Goal: Information Seeking & Learning: Learn about a topic

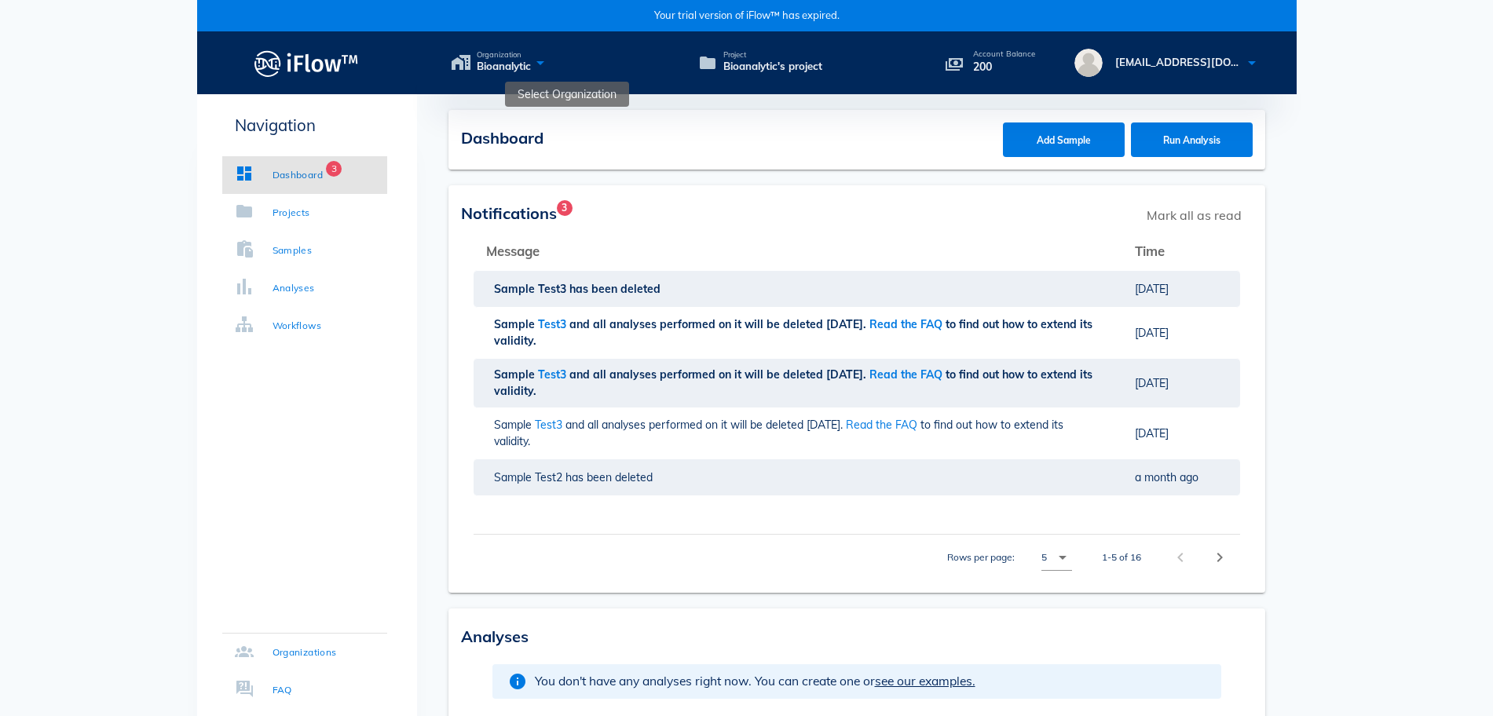
click at [522, 52] on span "Organization" at bounding box center [504, 55] width 54 height 8
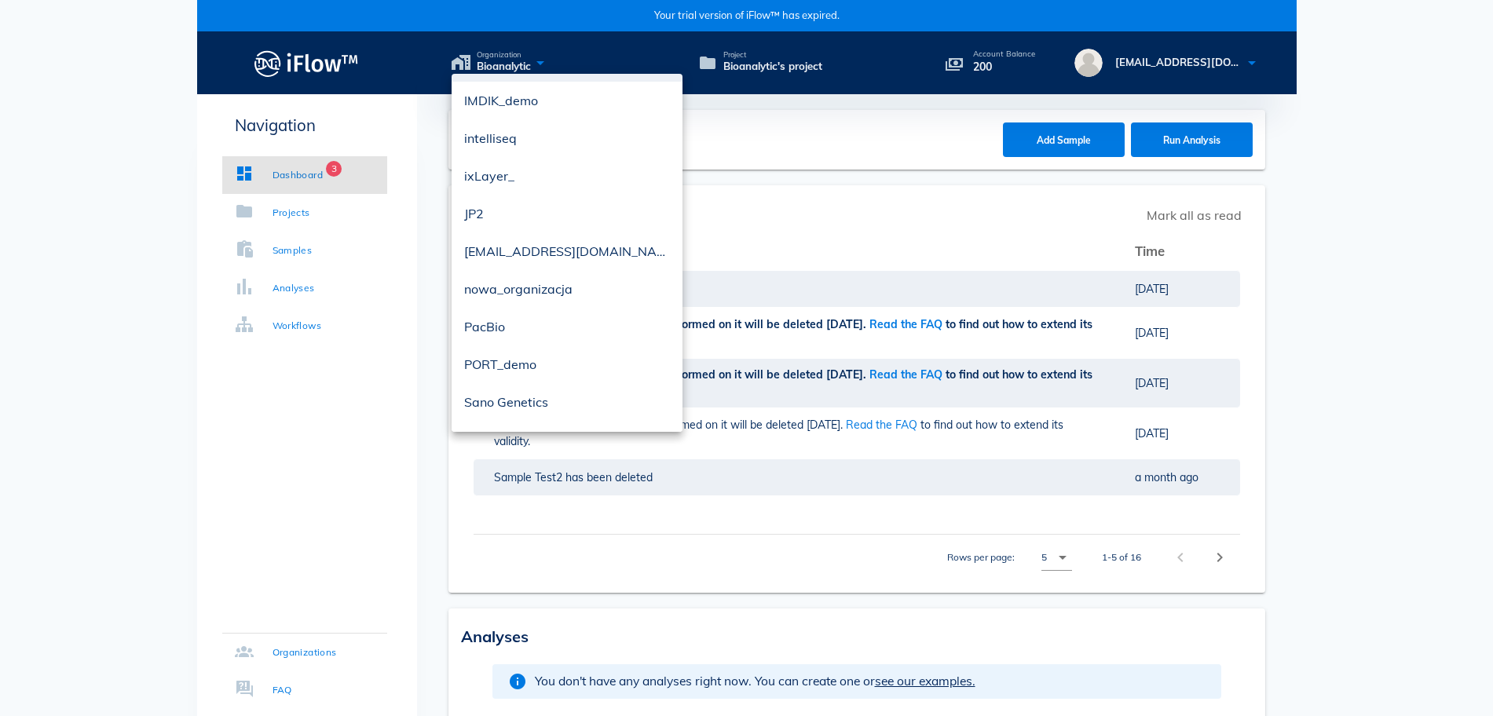
scroll to position [250, 0]
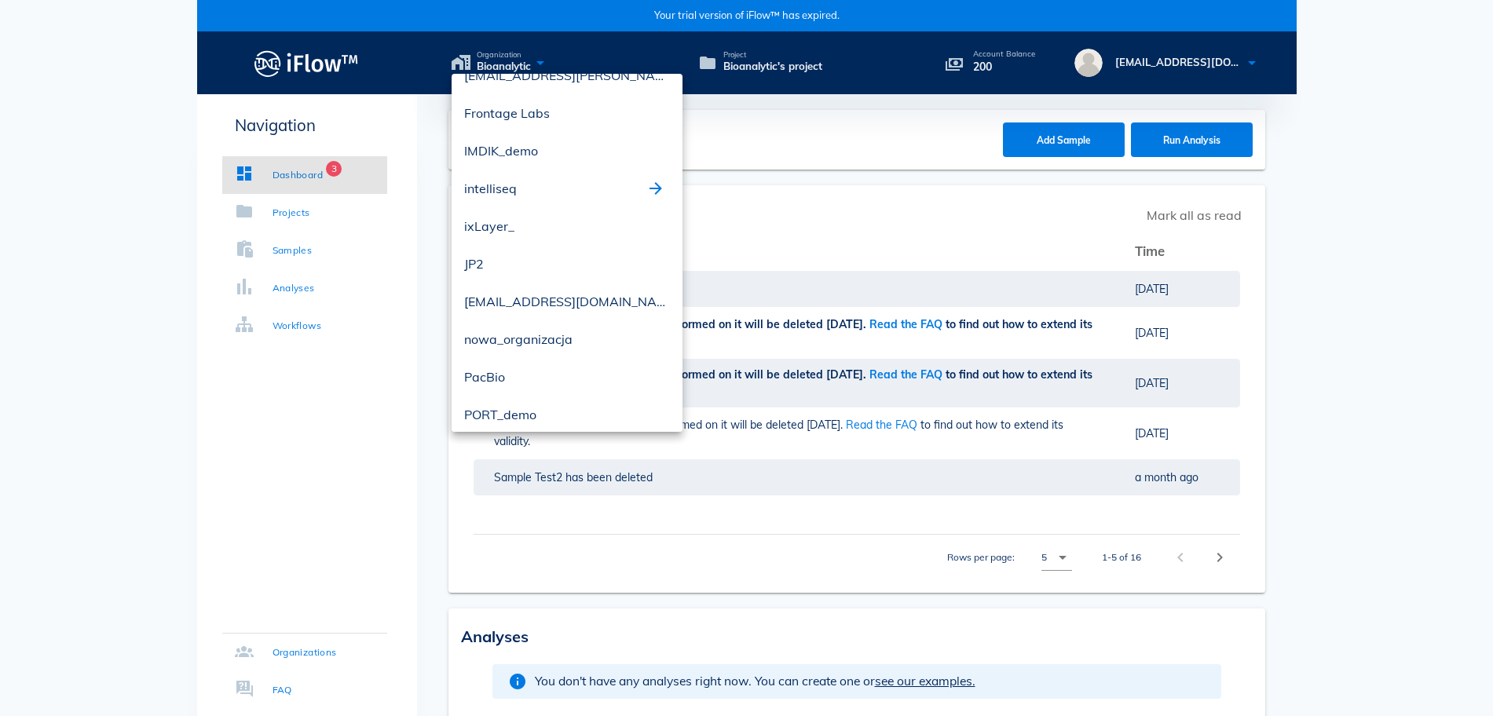
click at [545, 195] on div "intelliseq" at bounding box center [555, 188] width 182 height 25
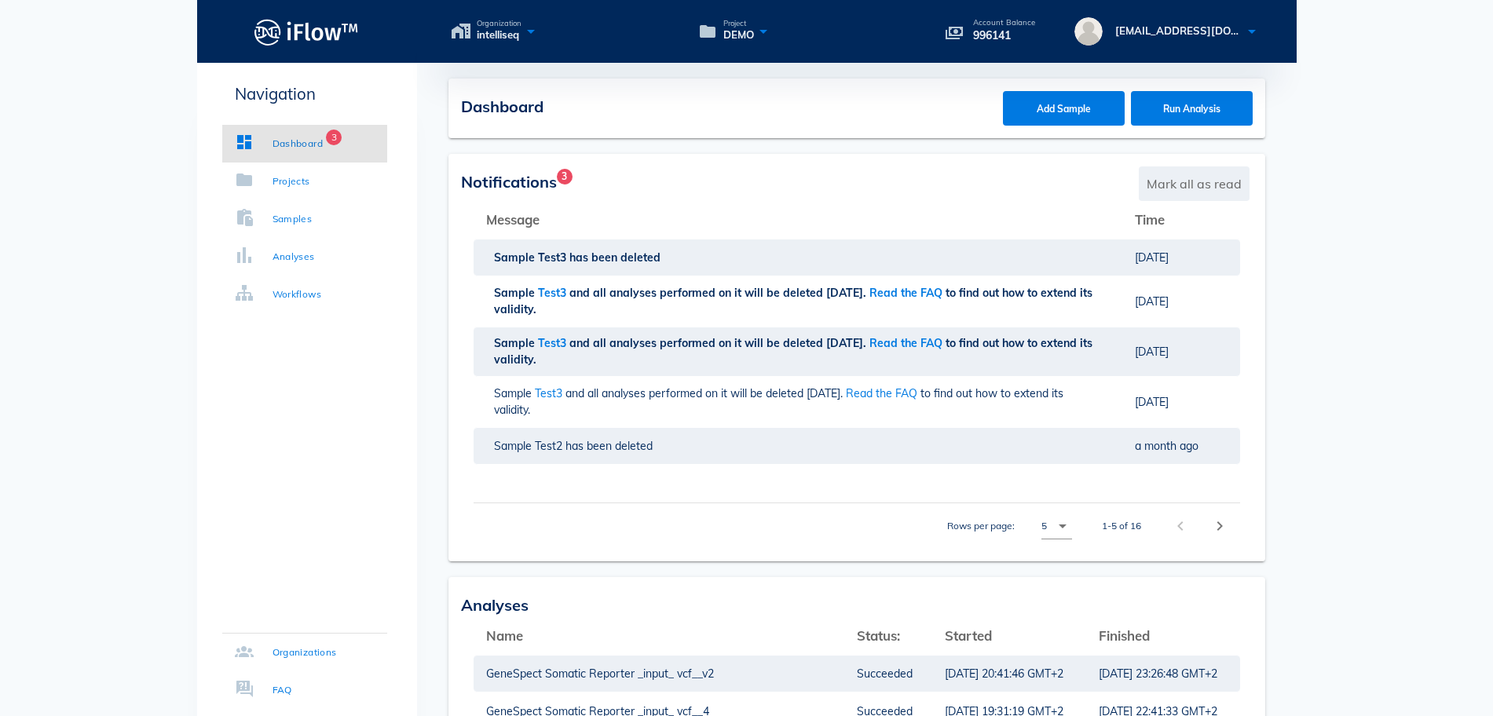
click at [1204, 187] on span "Mark all as read" at bounding box center [1194, 184] width 111 height 35
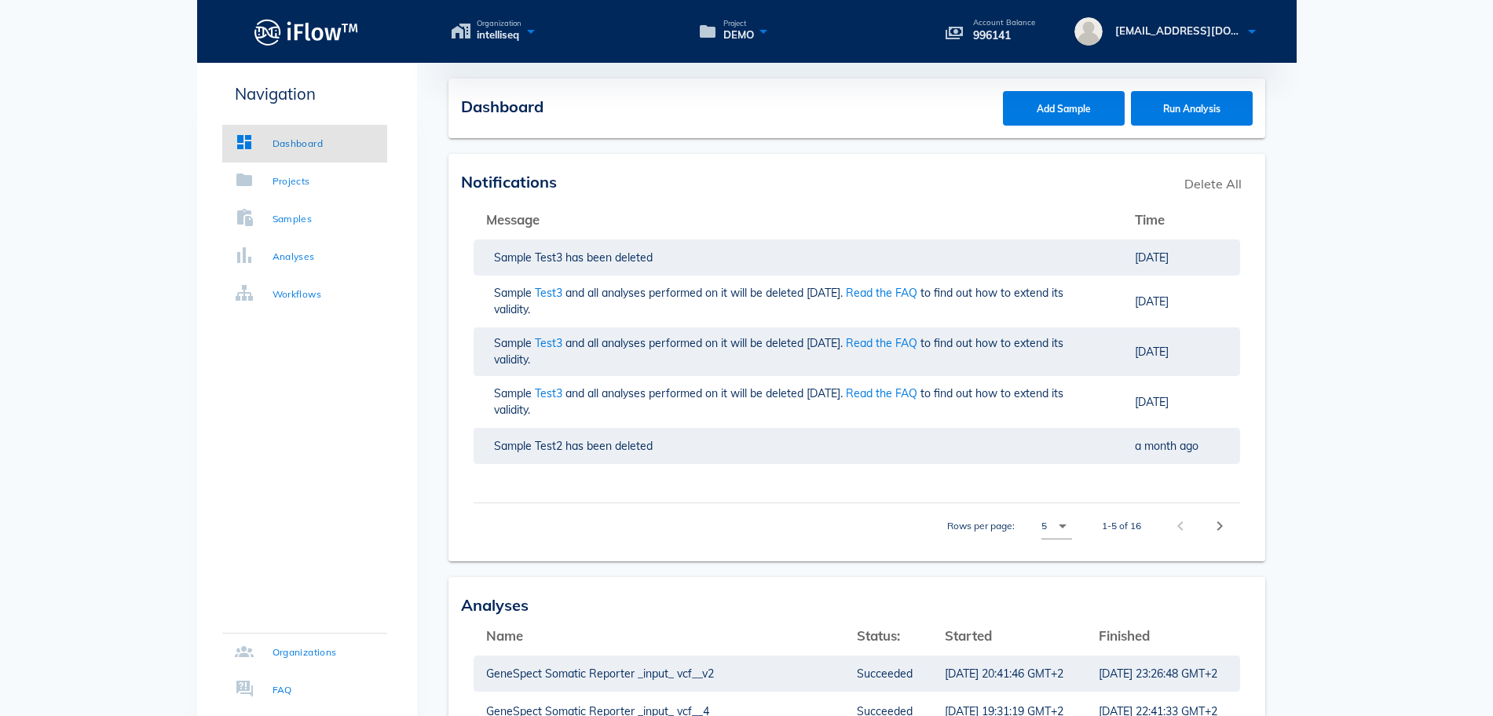
click at [1203, 187] on span "Delete All" at bounding box center [1213, 184] width 73 height 35
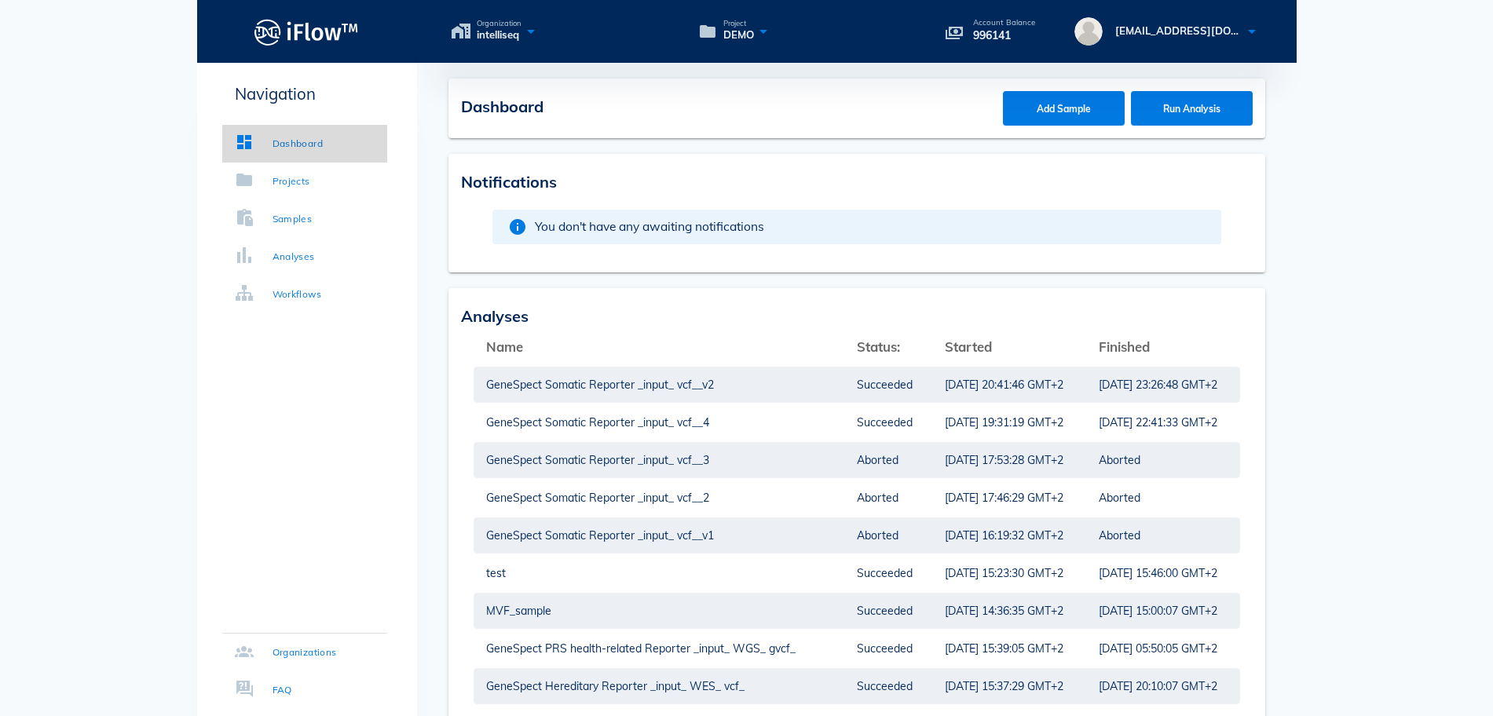
click at [306, 145] on div "Dashboard" at bounding box center [298, 144] width 51 height 16
click at [287, 181] on div "Projects" at bounding box center [292, 182] width 38 height 16
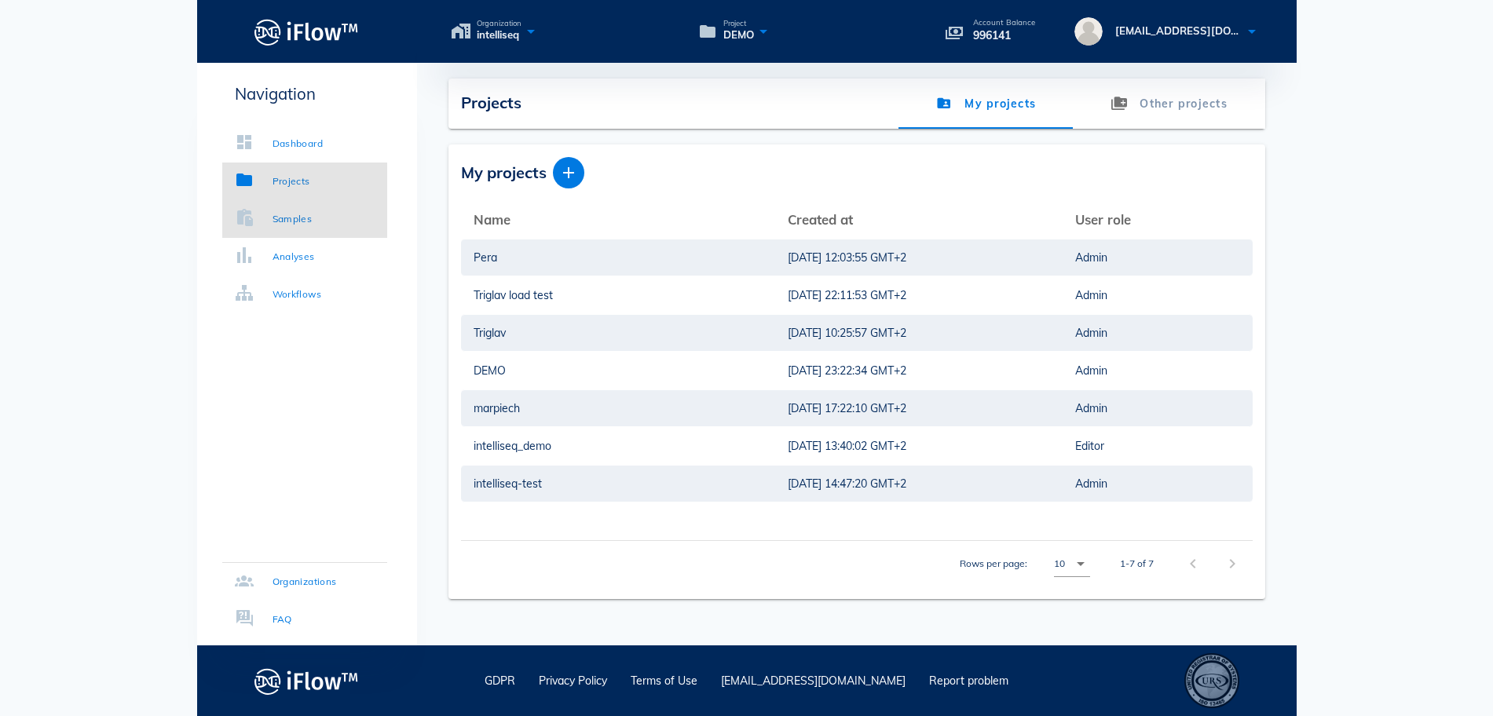
click at [317, 218] on link "Samples" at bounding box center [304, 219] width 165 height 38
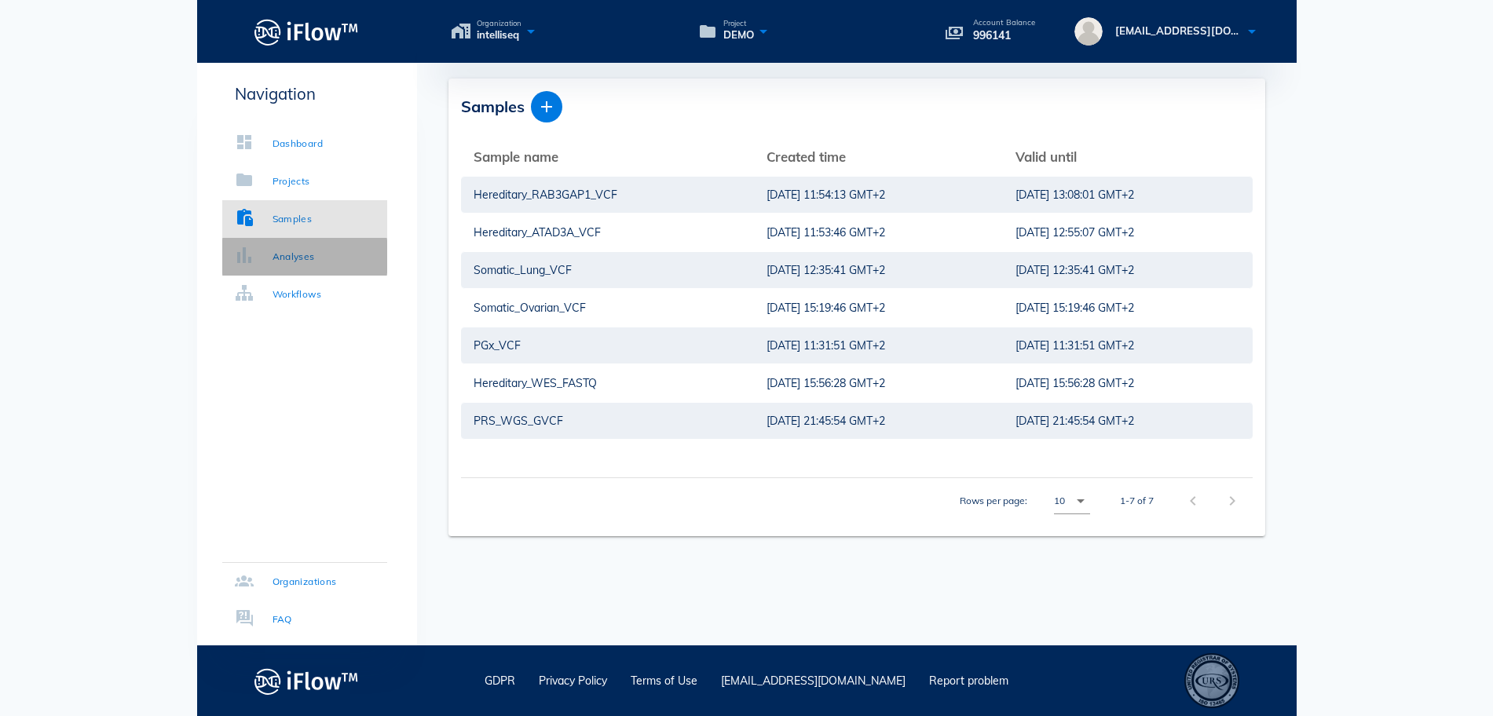
click at [282, 261] on div "Analyses" at bounding box center [294, 257] width 42 height 16
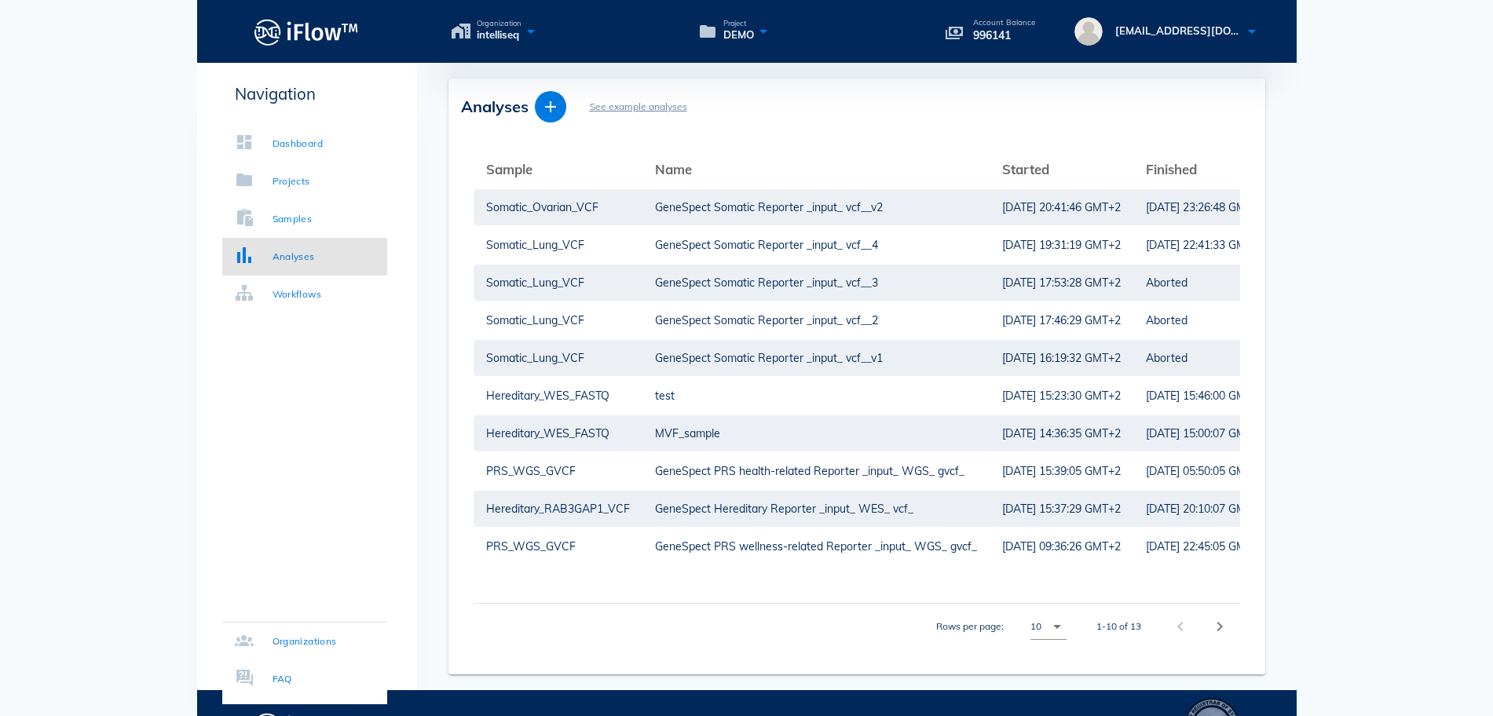
click at [625, 112] on span "See example analyses" at bounding box center [638, 107] width 97 height 14
click at [634, 108] on link "See example analyses" at bounding box center [638, 107] width 97 height 12
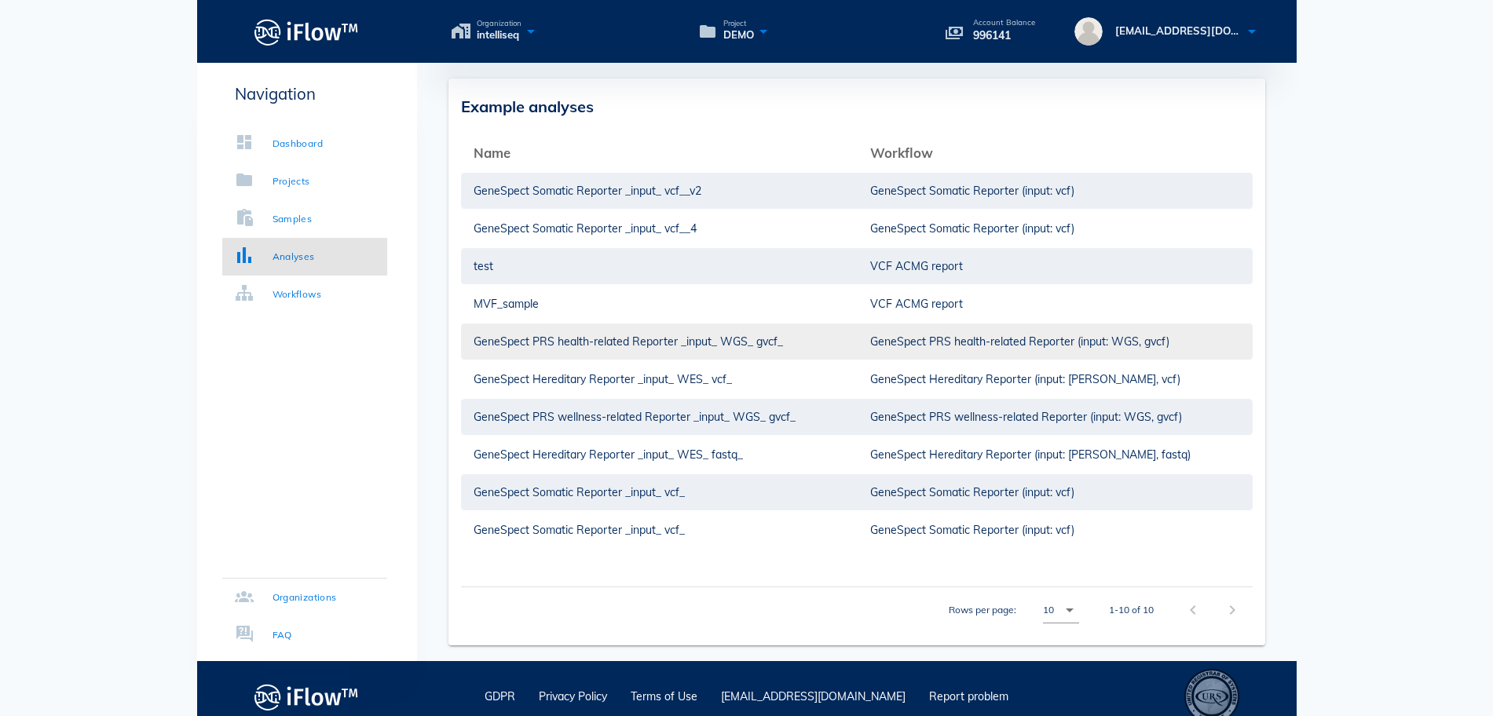
click at [771, 343] on td "GeneSpect PRS health-related Reporter _input_ WGS_ gvcf_" at bounding box center [659, 342] width 397 height 38
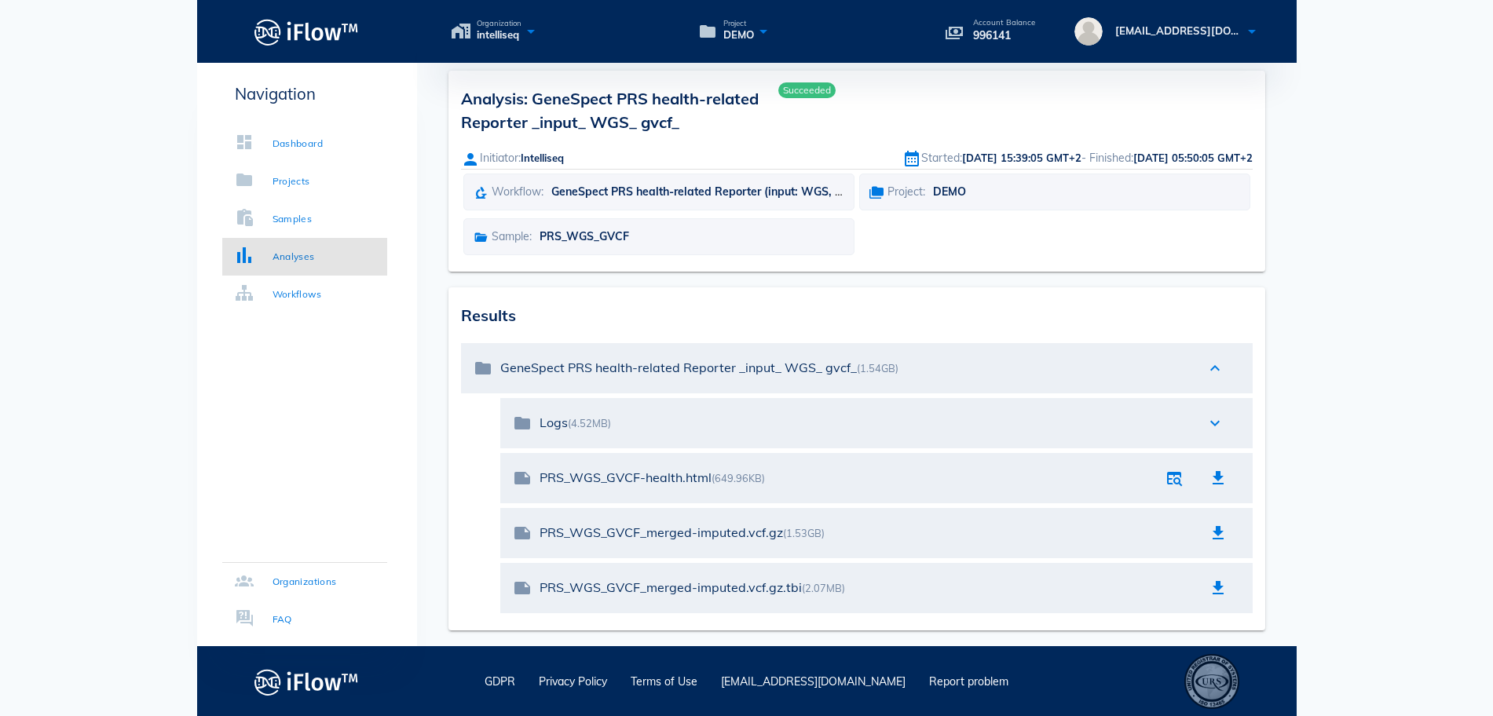
scroll to position [9, 0]
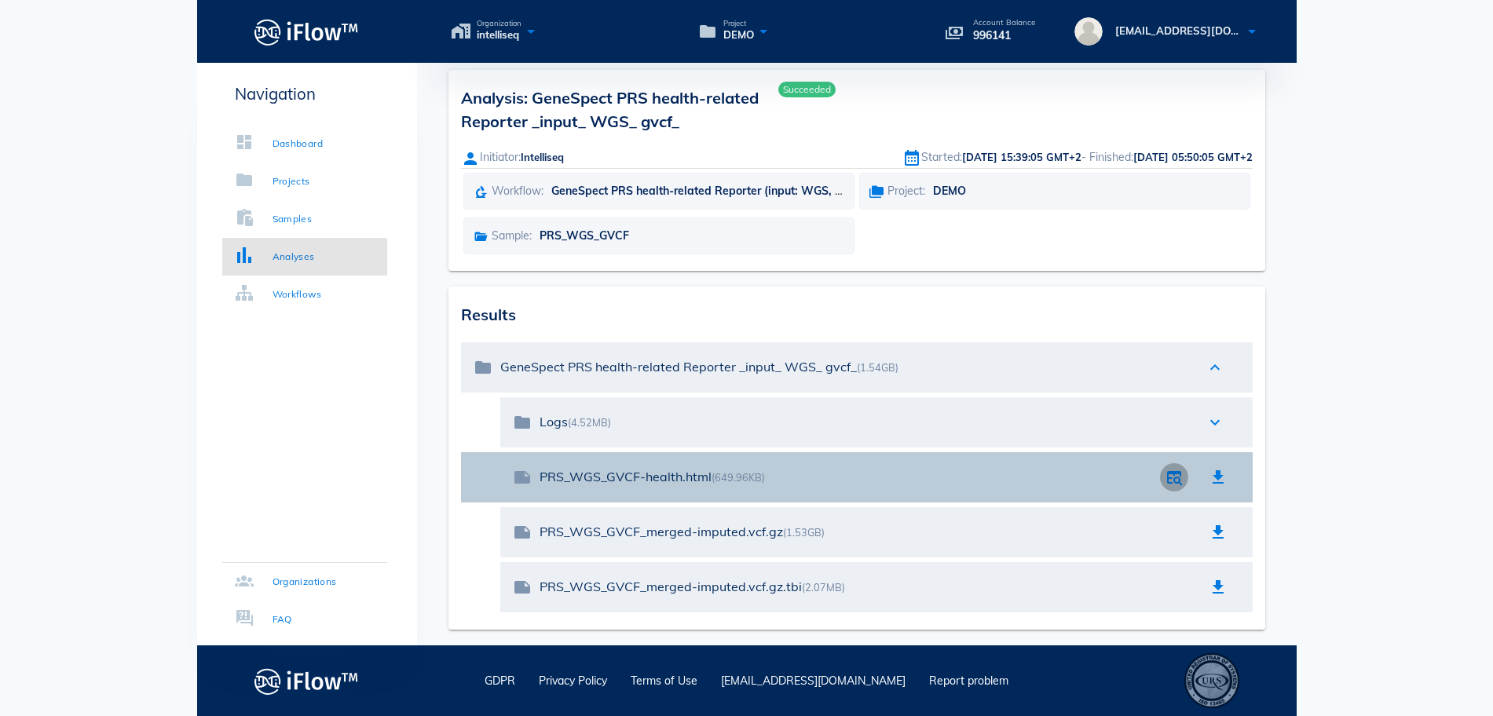
click at [1173, 478] on icon "button" at bounding box center [1174, 477] width 19 height 19
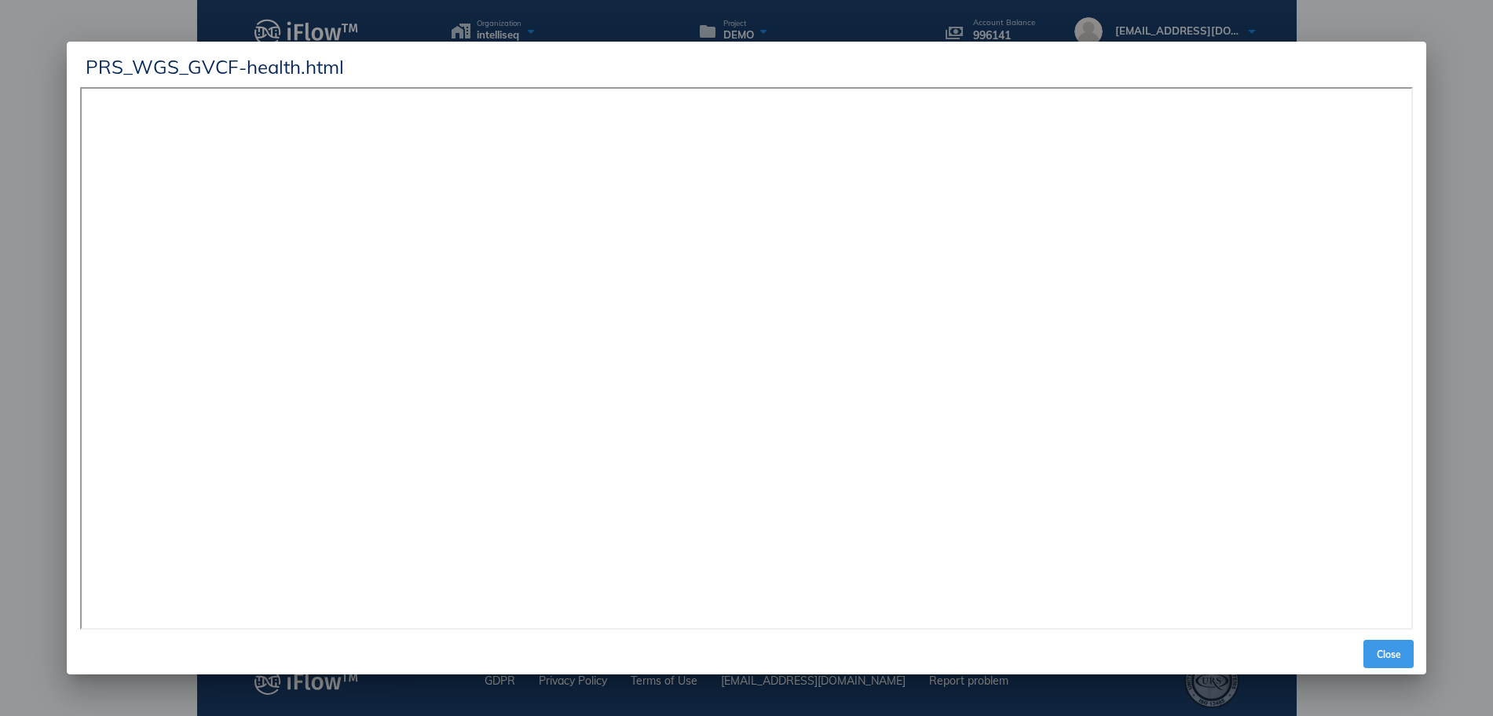
click at [1396, 655] on span "Close" at bounding box center [1389, 655] width 38 height 12
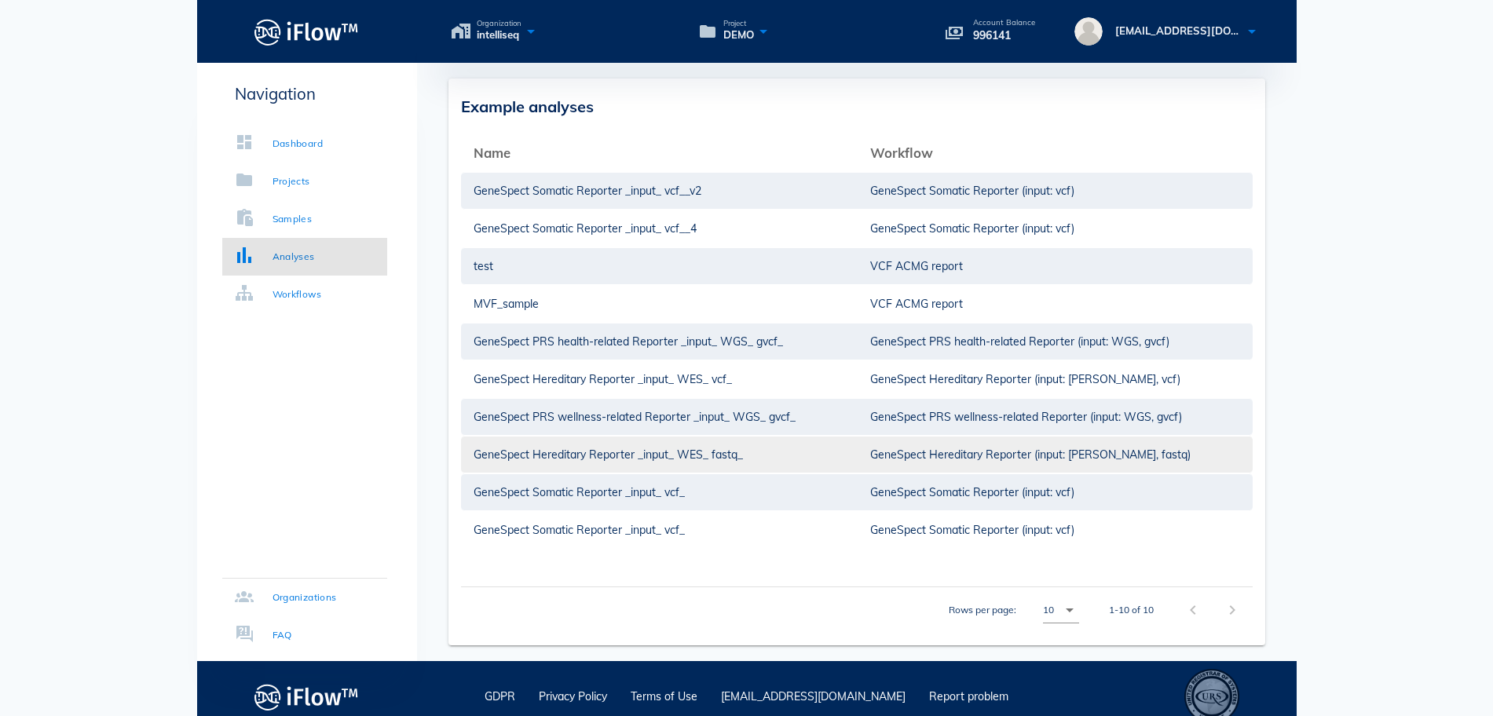
click at [635, 445] on td "GeneSpect Hereditary Reporter _input_ WES_ fastq_" at bounding box center [659, 455] width 397 height 38
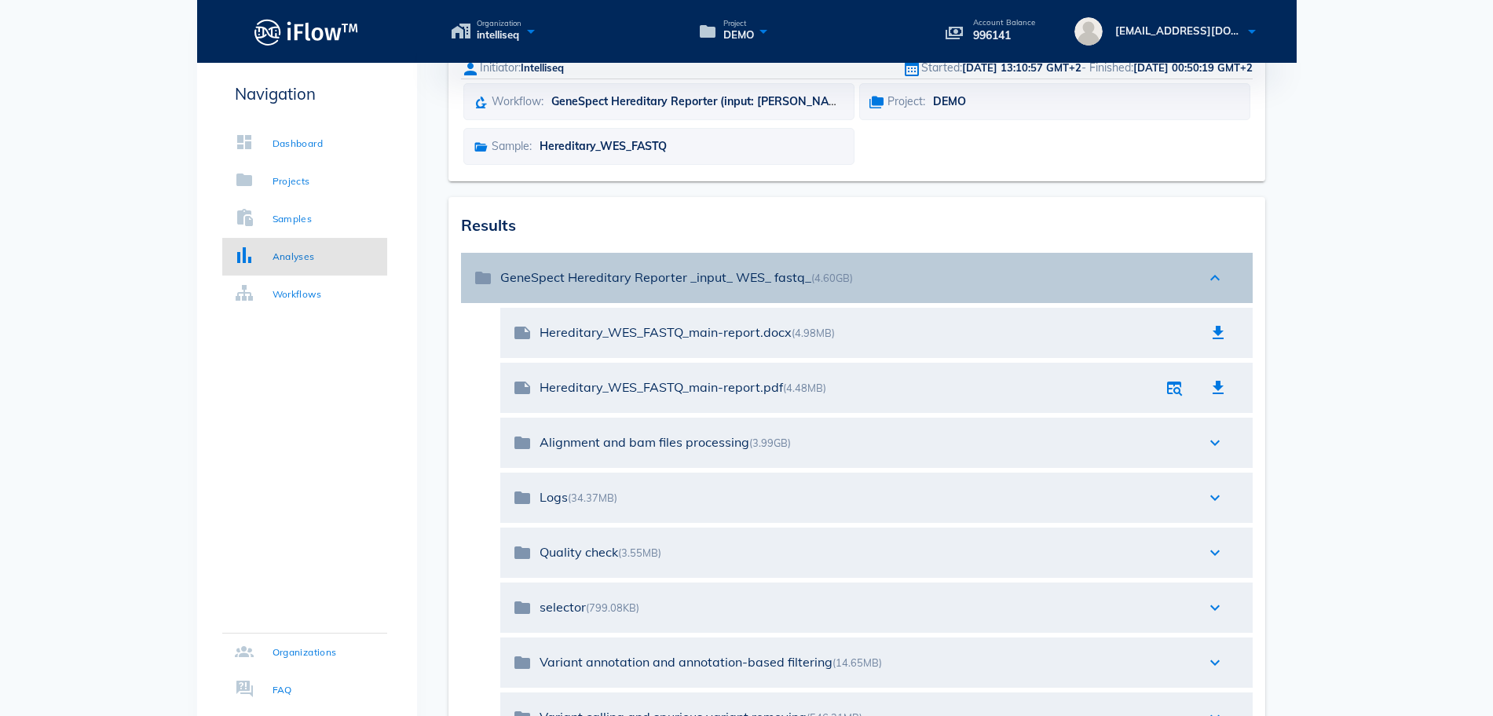
scroll to position [99, 0]
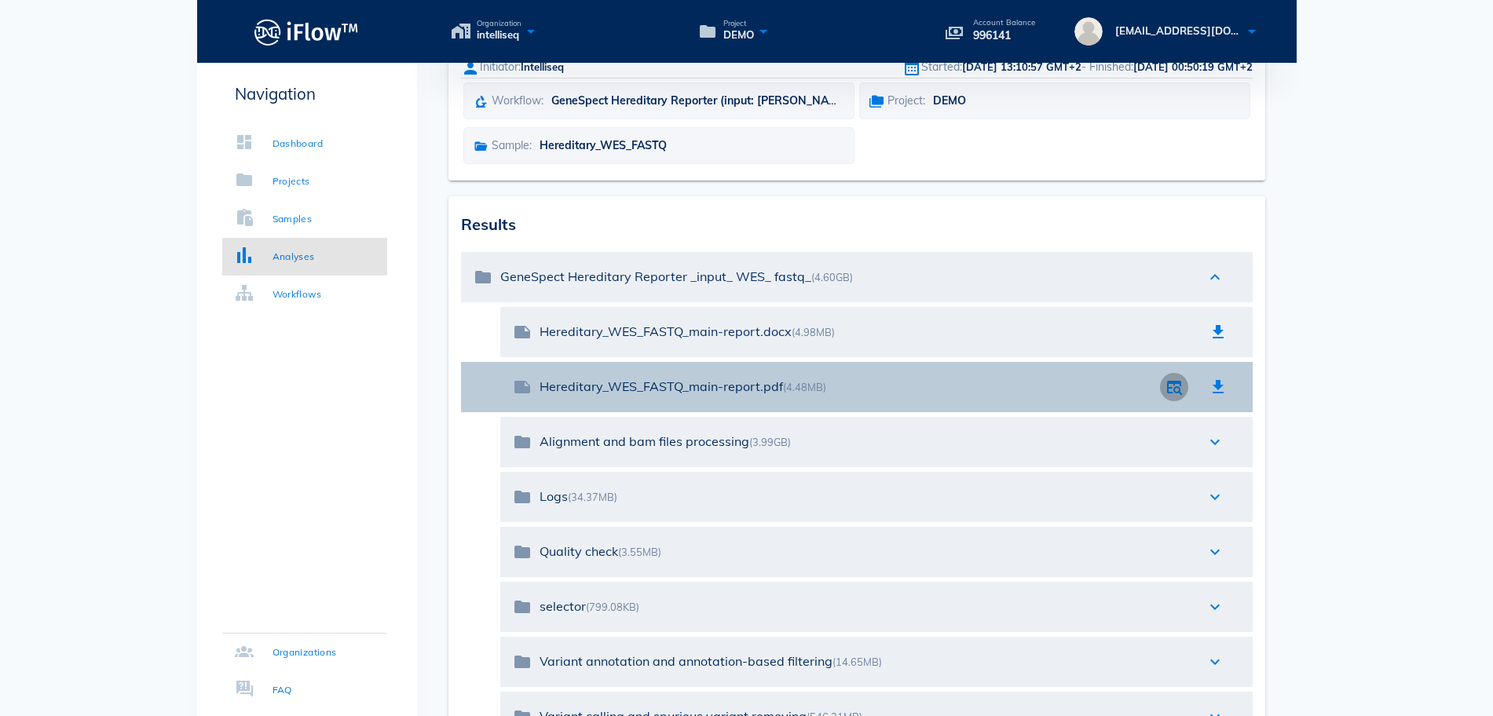
click at [1172, 390] on icon "button" at bounding box center [1174, 387] width 19 height 19
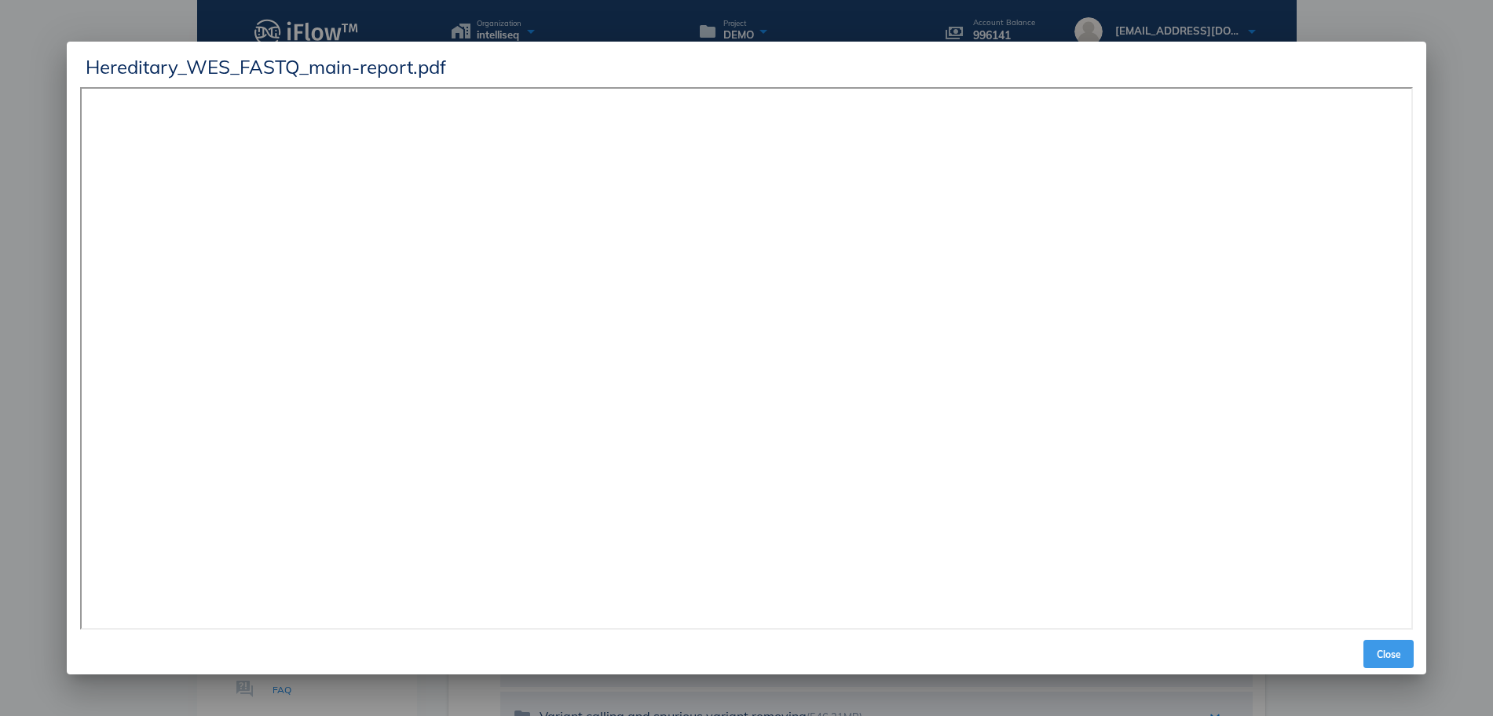
click at [1389, 653] on span "Close" at bounding box center [1389, 655] width 38 height 12
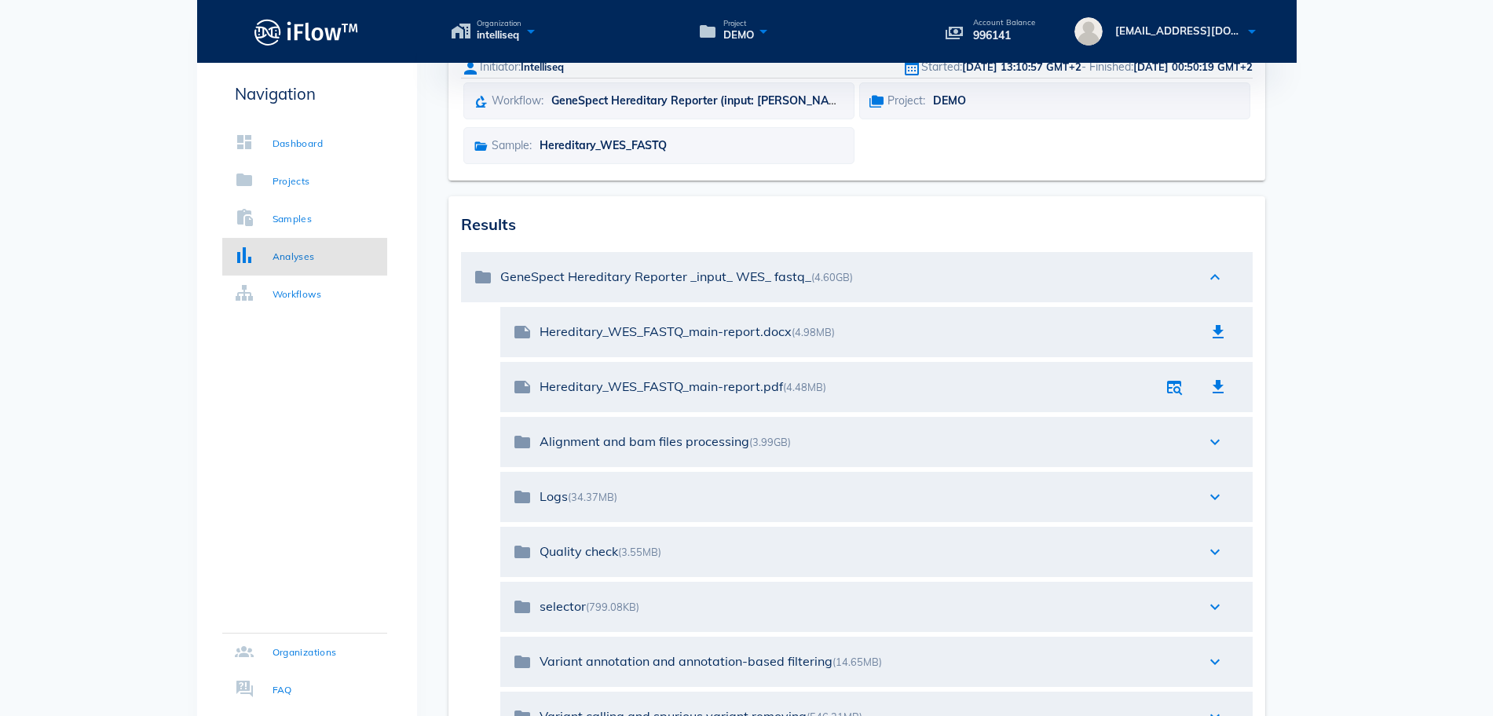
scroll to position [1, 0]
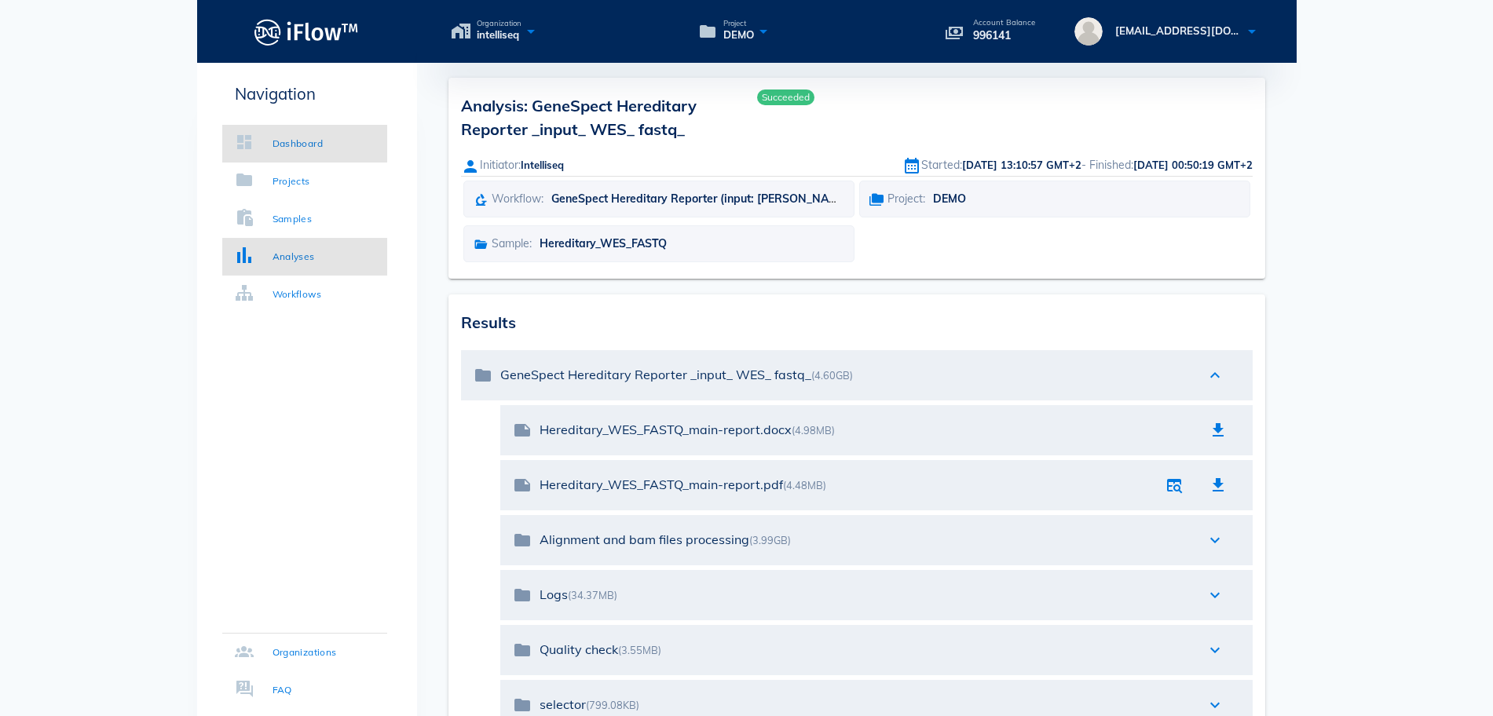
click at [304, 136] on div "Dashboard" at bounding box center [298, 144] width 51 height 16
